Goal: Find specific page/section: Find specific page/section

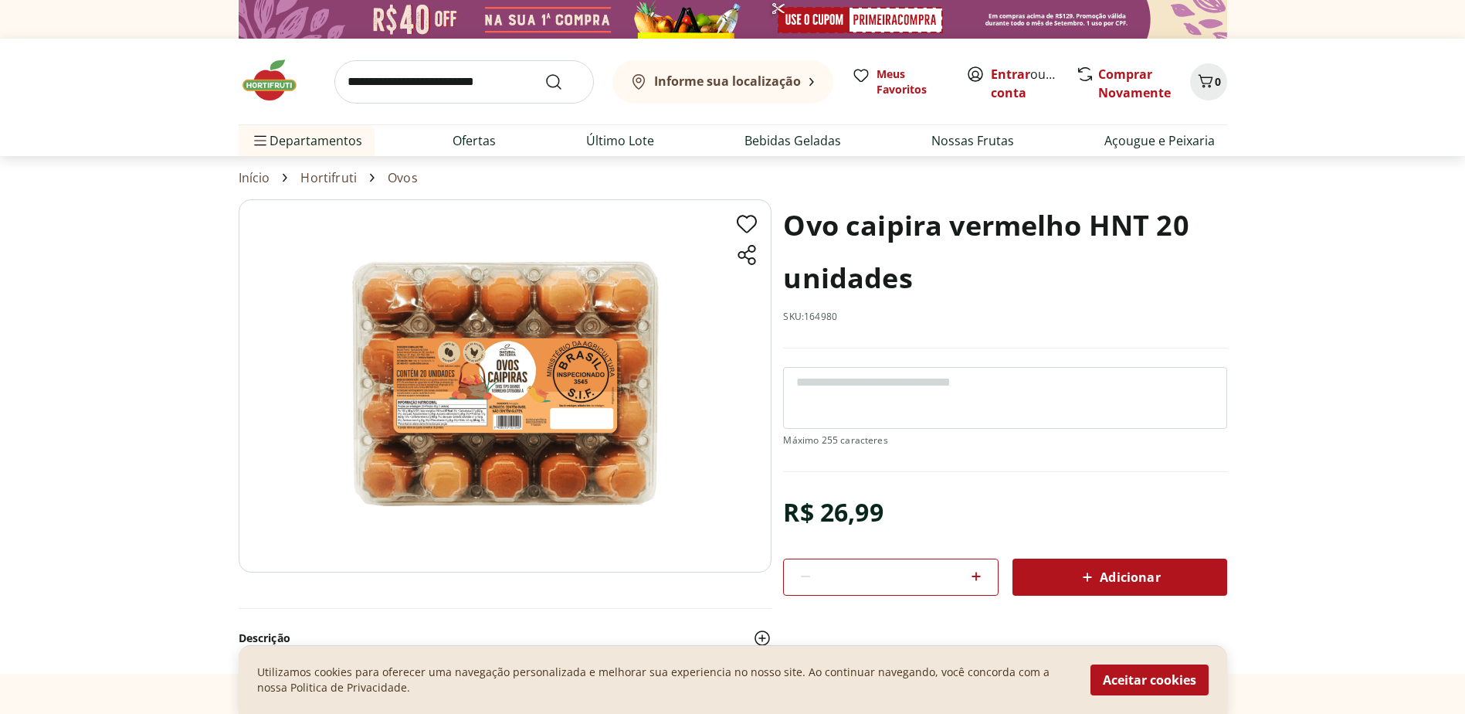
click at [713, 99] on button "Informe sua localização" at bounding box center [723, 81] width 221 height 43
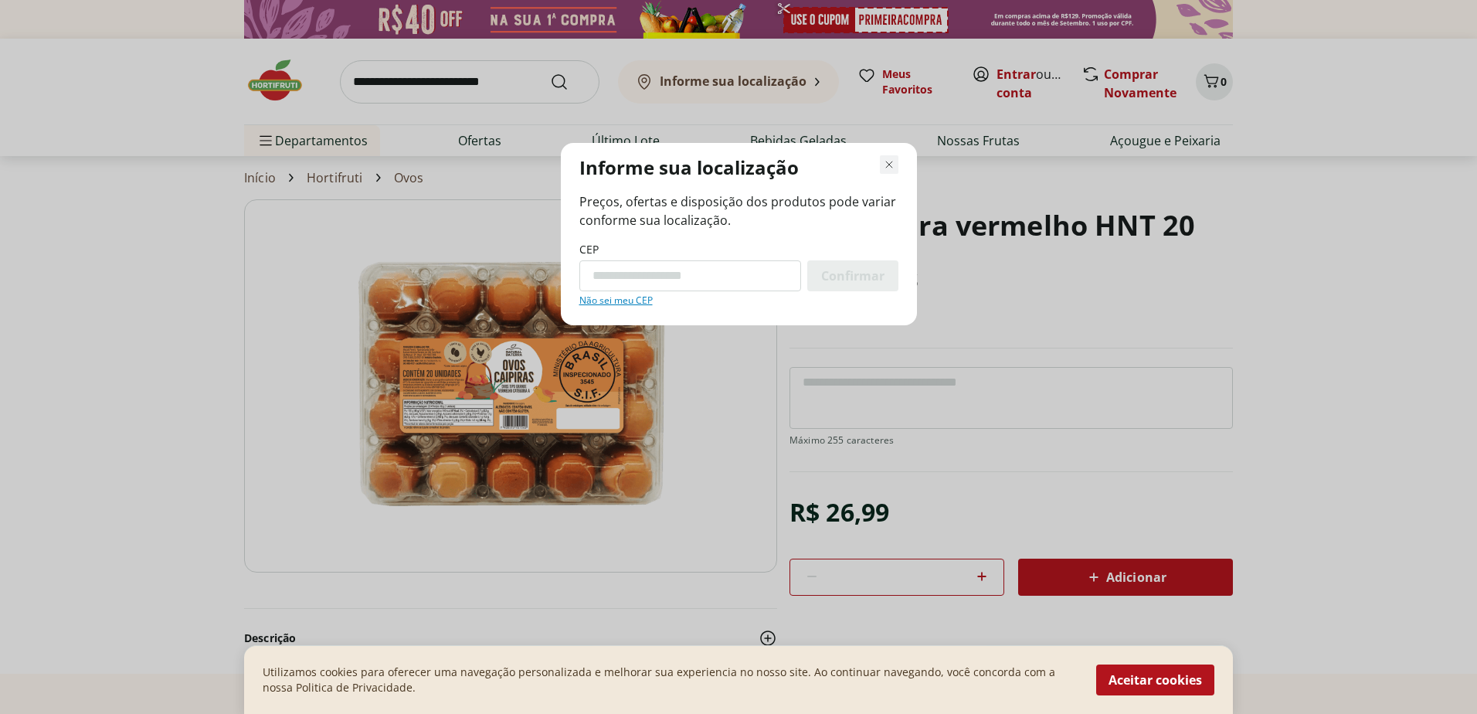
click at [887, 164] on icon "Fechar modal de regionalização" at bounding box center [889, 164] width 19 height 19
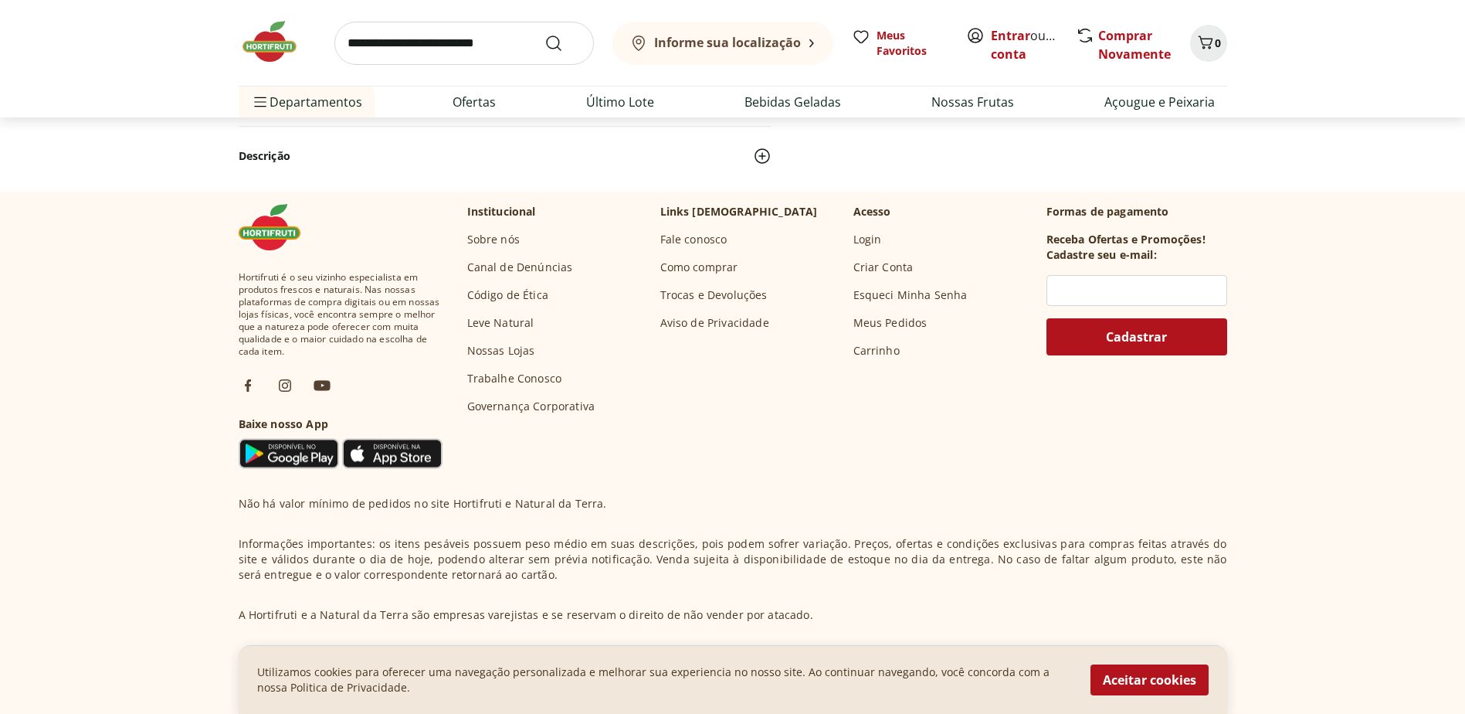
scroll to position [623, 0]
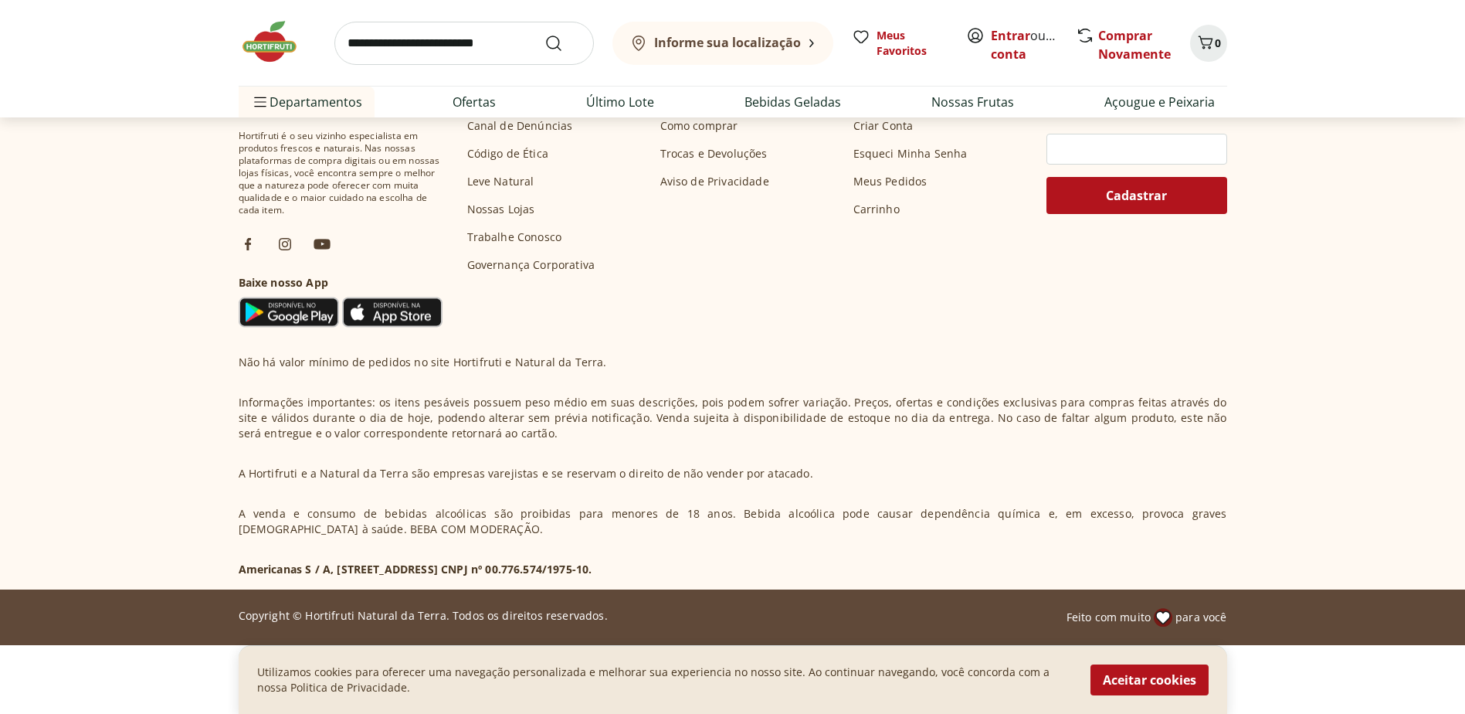
drag, startPoint x: 1178, startPoint y: 691, endPoint x: 1154, endPoint y: 688, distance: 24.1
click at [1177, 691] on button "Aceitar cookies" at bounding box center [1150, 679] width 118 height 31
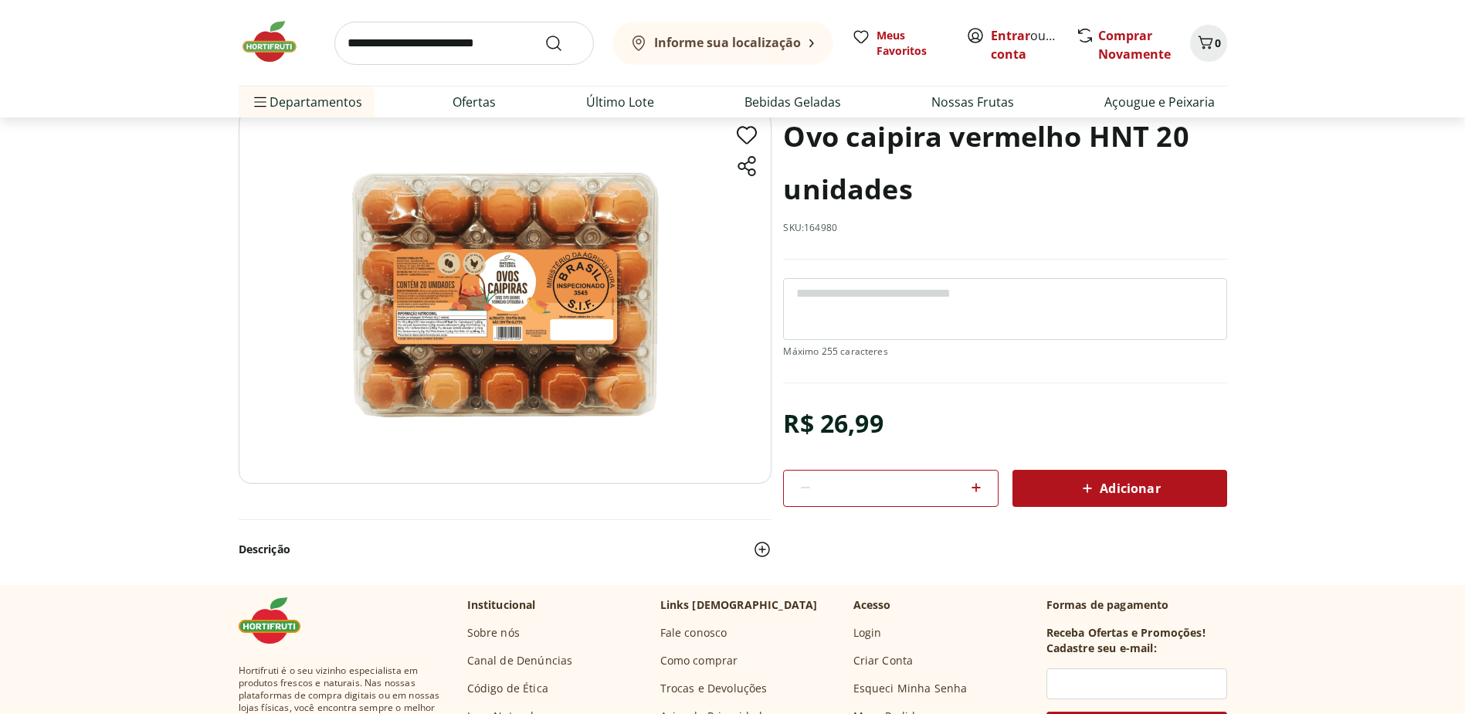
scroll to position [0, 0]
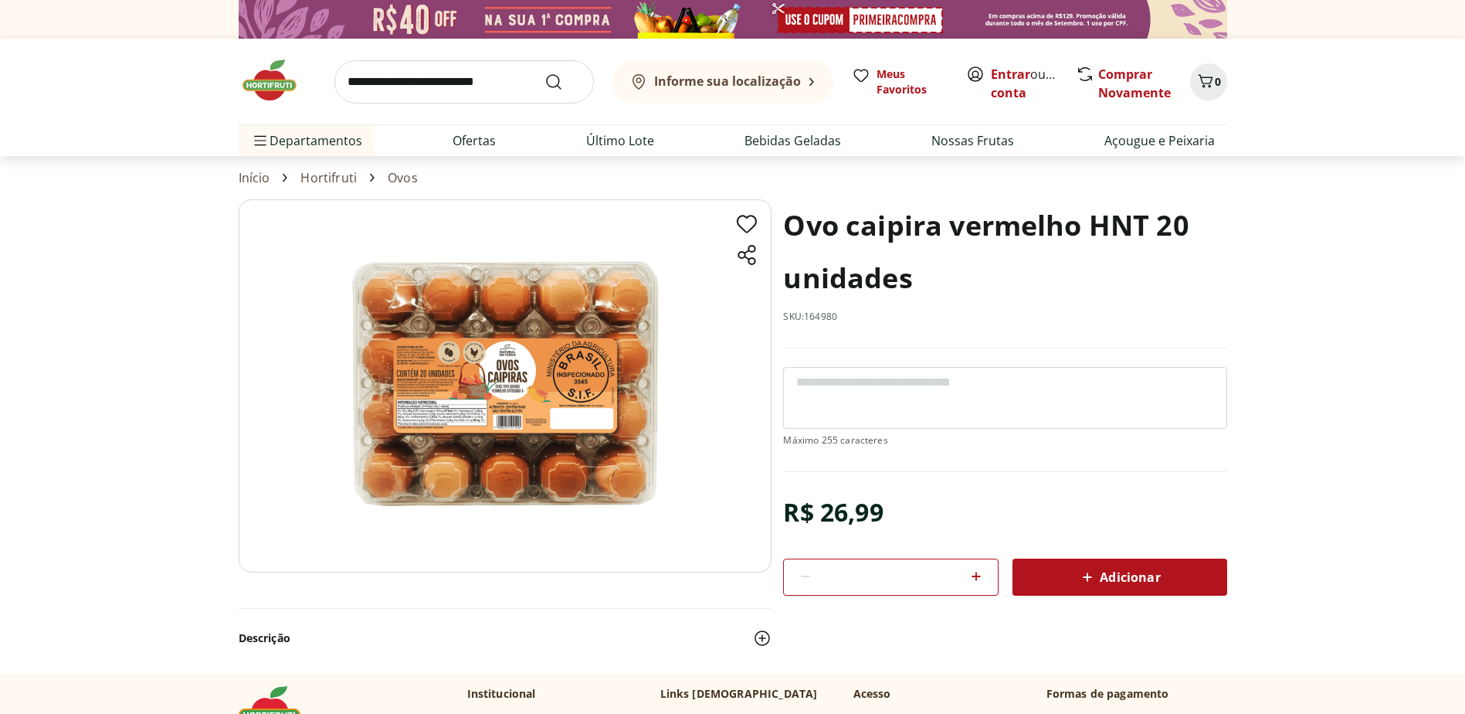
drag, startPoint x: 157, startPoint y: 126, endPoint x: 209, endPoint y: 121, distance: 52.8
click at [168, 126] on header "Informe sua localização Entrar ou Criar conta 0 Informe sua localização Meus Fa…" at bounding box center [732, 97] width 1465 height 117
click at [272, 87] on img at bounding box center [277, 80] width 77 height 46
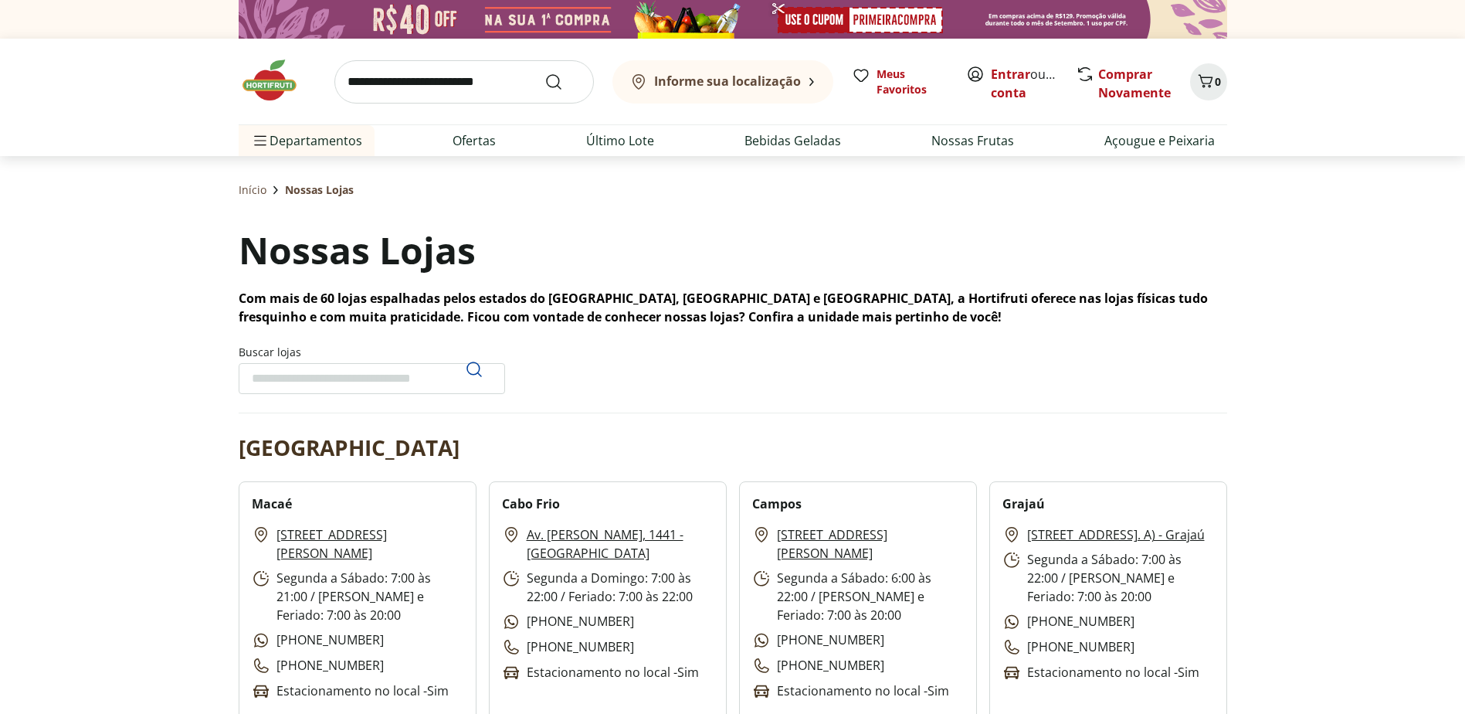
drag, startPoint x: 0, startPoint y: 0, endPoint x: 294, endPoint y: 372, distance: 474.6
click at [294, 377] on input "Buscar lojas" at bounding box center [372, 378] width 267 height 31
type input "****"
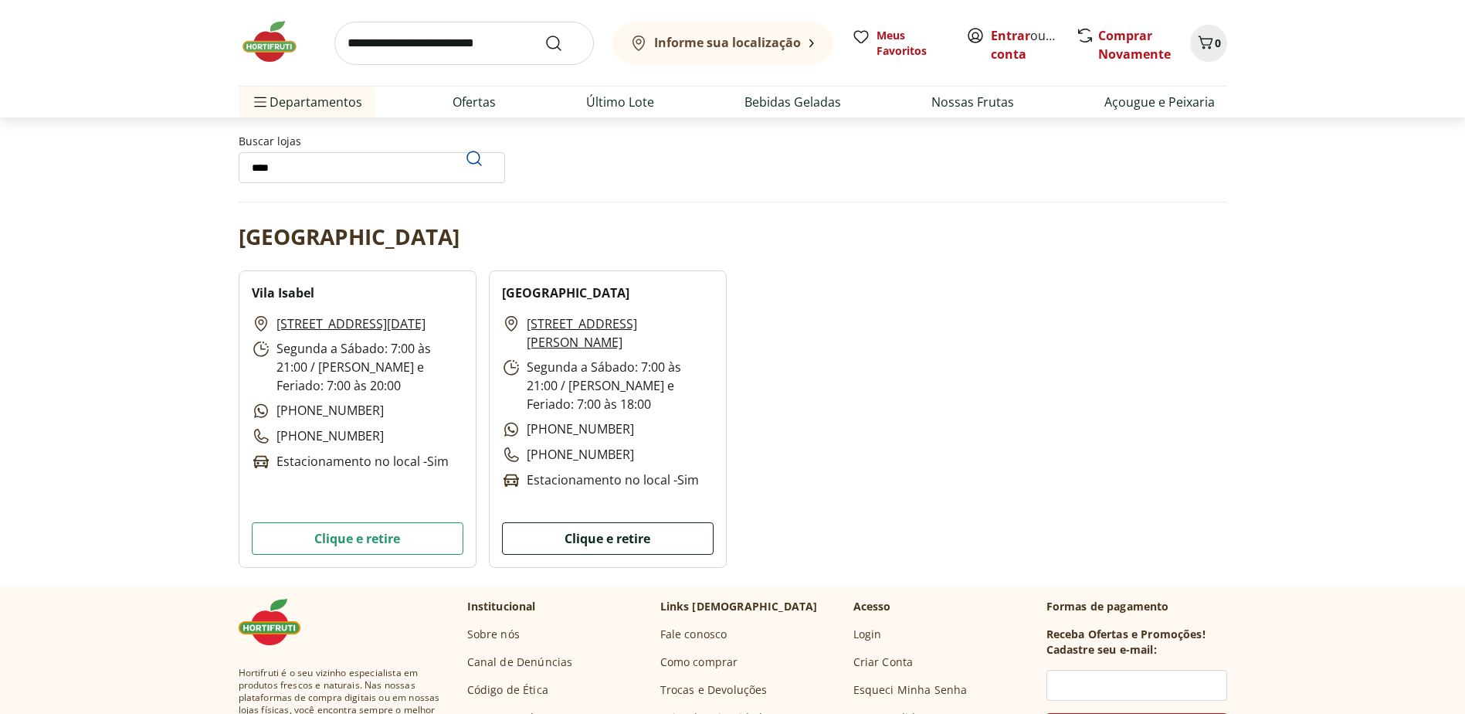
scroll to position [232, 0]
